Goal: Find specific page/section: Find specific page/section

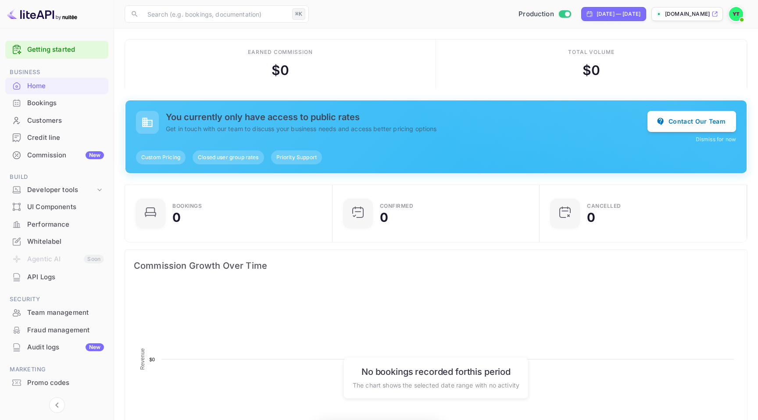
scroll to position [143, 202]
click at [46, 102] on div "Bookings" at bounding box center [65, 103] width 77 height 10
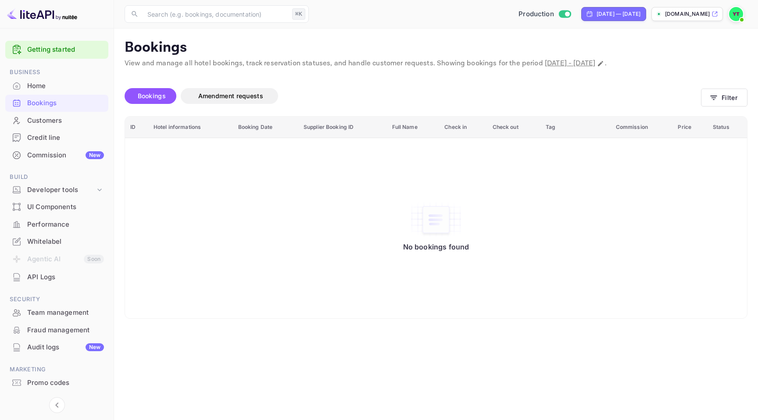
click at [55, 124] on div "Customers" at bounding box center [65, 121] width 77 height 10
